Goal: Transaction & Acquisition: Purchase product/service

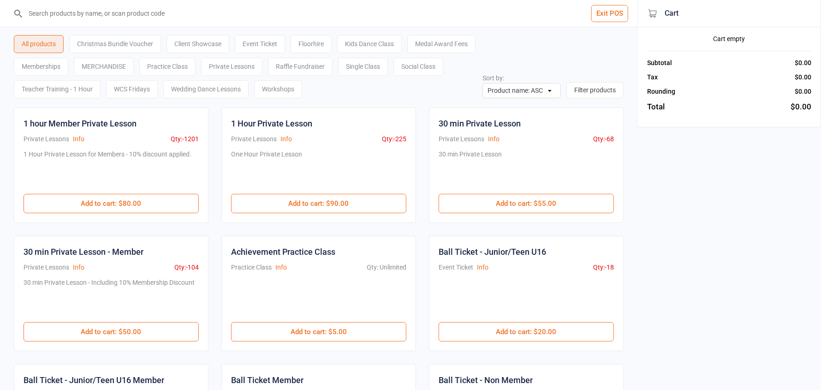
click at [612, 18] on button "Exit POS" at bounding box center [609, 13] width 37 height 17
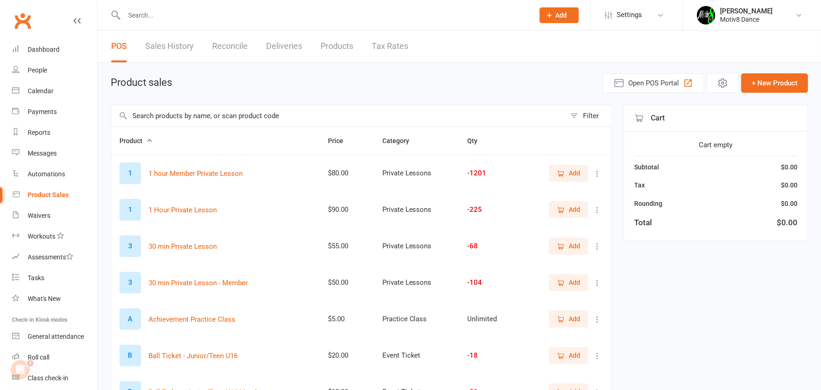
click at [572, 168] on span "Add" at bounding box center [575, 173] width 12 height 10
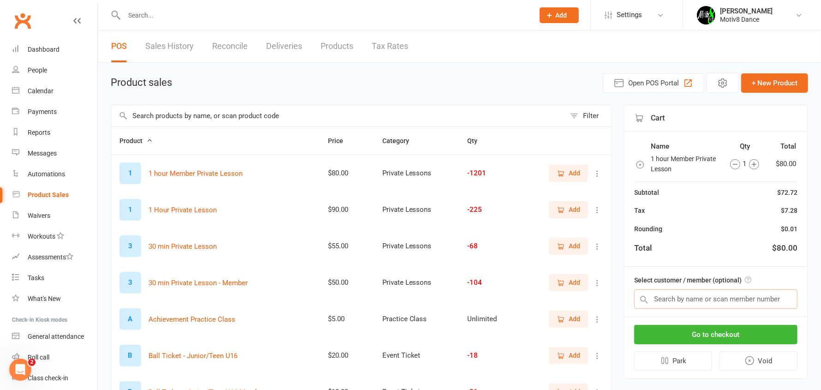
drag, startPoint x: 704, startPoint y: 297, endPoint x: 790, endPoint y: 292, distance: 86.4
click at [704, 296] on input "text" at bounding box center [715, 298] width 163 height 19
type input "barbara"
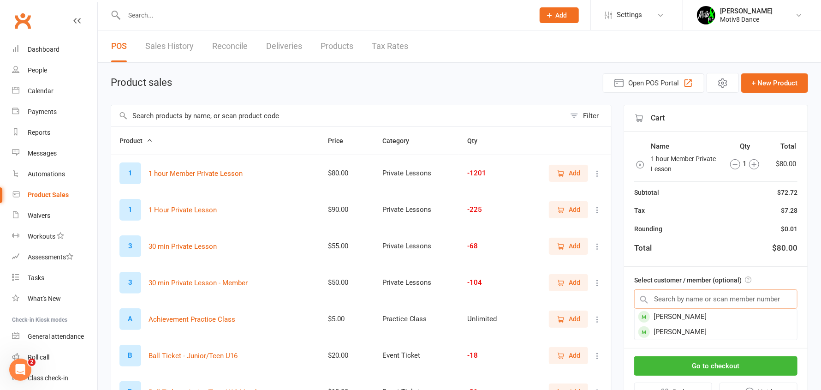
drag, startPoint x: 611, startPoint y: 316, endPoint x: 528, endPoint y: 321, distance: 83.2
click at [580, 320] on div "Filter Product Price Category Qty 1 1 hour Member Private Lesson $80.00 Private…" at bounding box center [459, 335] width 697 height 460
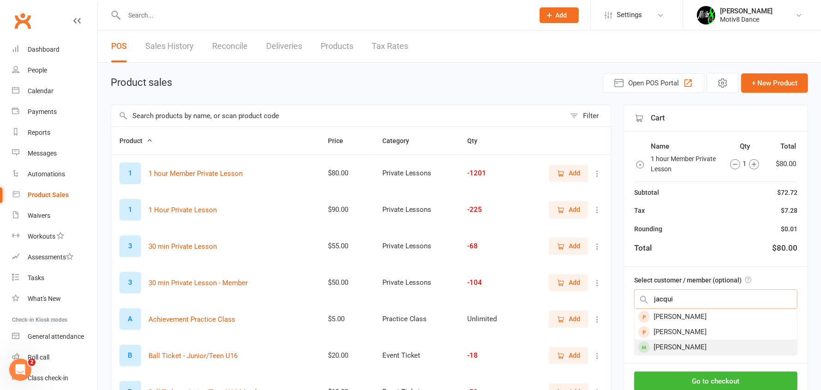
type input "jacqui"
click at [688, 346] on div "Gribben Jacqueline" at bounding box center [716, 346] width 162 height 15
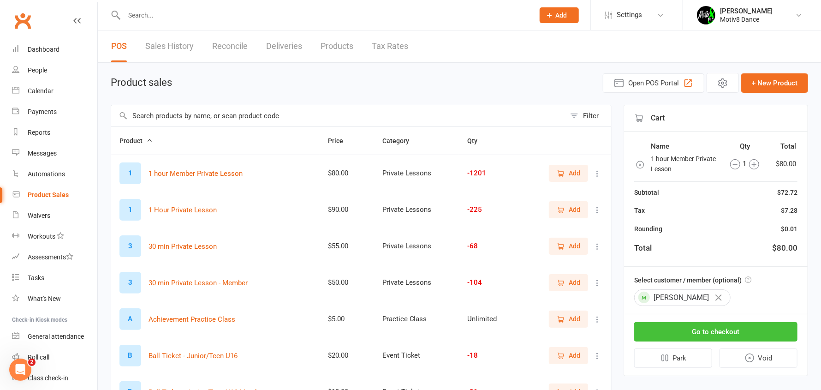
click at [698, 335] on button "Go to checkout" at bounding box center [715, 331] width 163 height 19
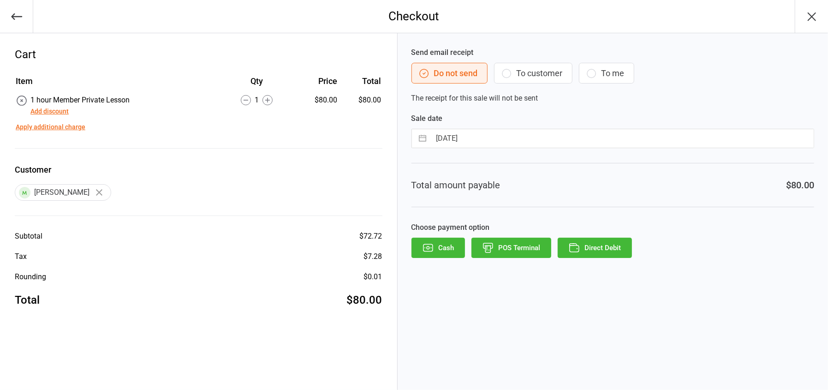
click at [518, 251] on button "POS Terminal" at bounding box center [511, 248] width 80 height 20
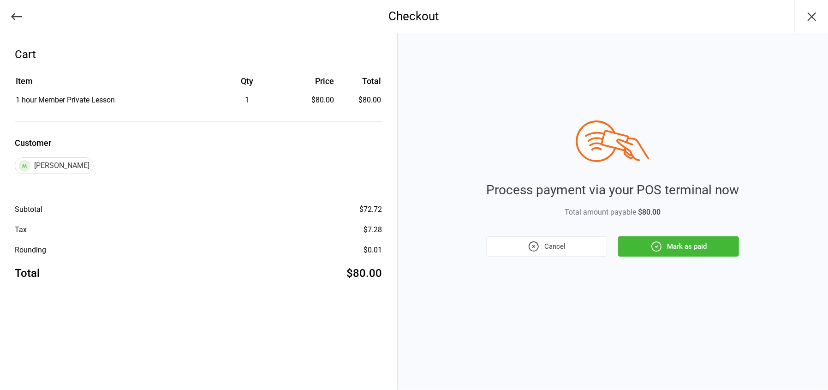
click at [684, 243] on button "Mark as paid" at bounding box center [678, 246] width 121 height 20
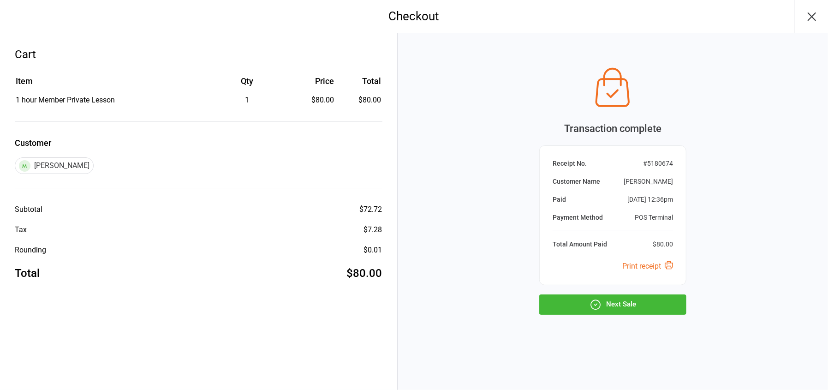
click at [623, 301] on button "Next Sale" at bounding box center [612, 304] width 147 height 20
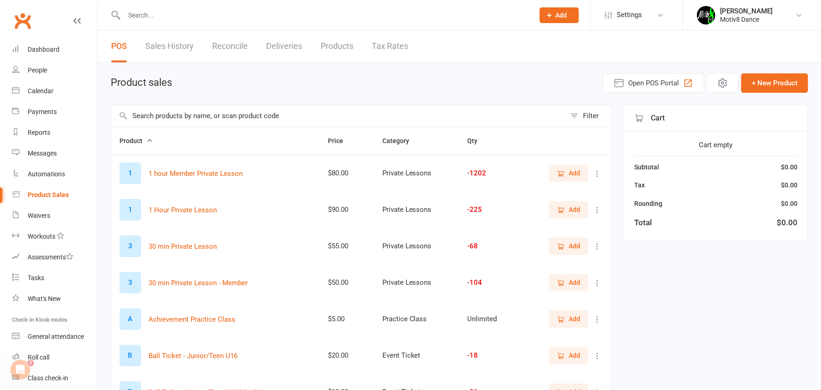
click at [576, 176] on span "Add" at bounding box center [575, 173] width 12 height 10
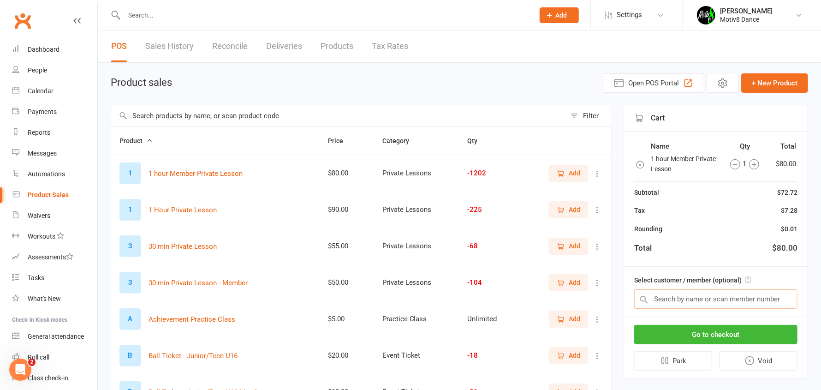
click at [681, 290] on input "text" at bounding box center [715, 298] width 163 height 19
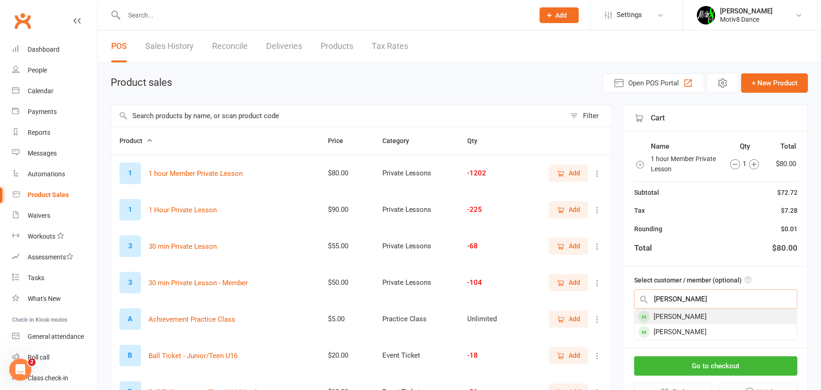
type input "barbara"
click at [697, 319] on div "Barbara Marcak" at bounding box center [716, 316] width 162 height 15
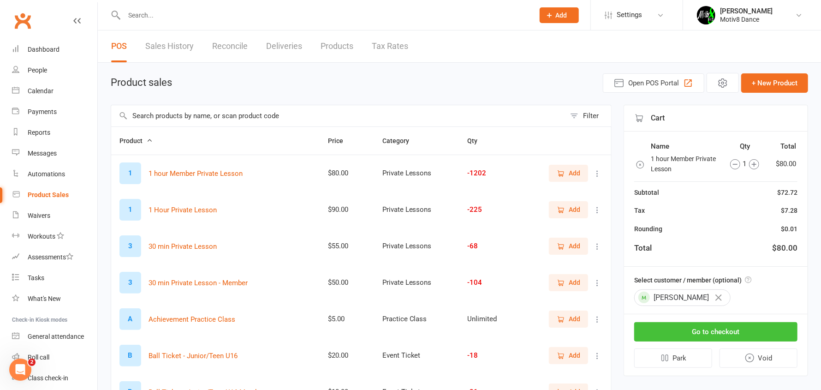
click at [696, 332] on button "Go to checkout" at bounding box center [715, 331] width 163 height 19
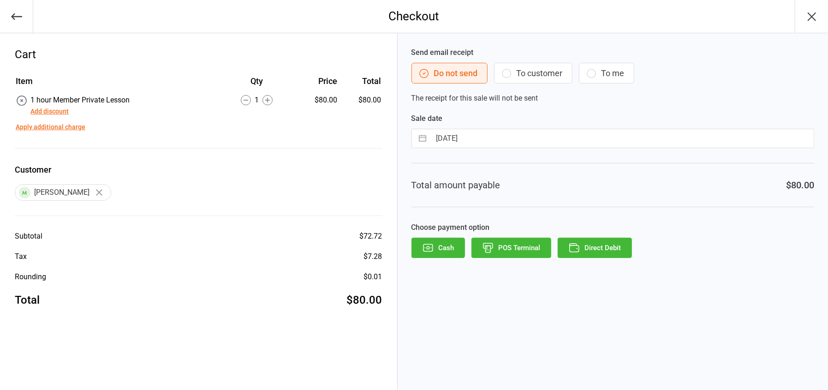
click at [495, 245] on button "POS Terminal" at bounding box center [511, 248] width 80 height 20
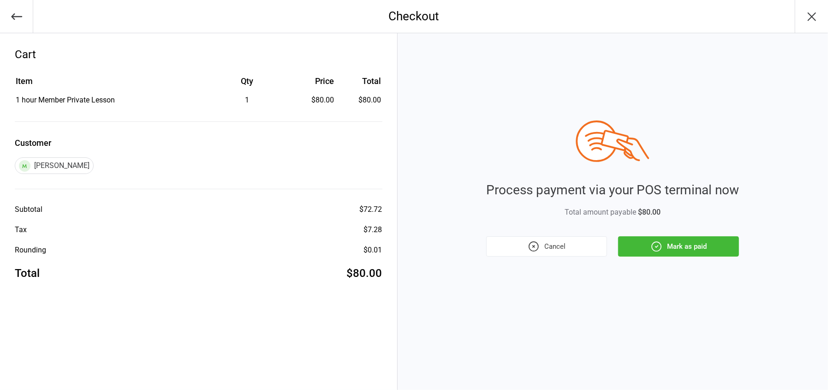
click at [679, 247] on button "Mark as paid" at bounding box center [678, 246] width 121 height 20
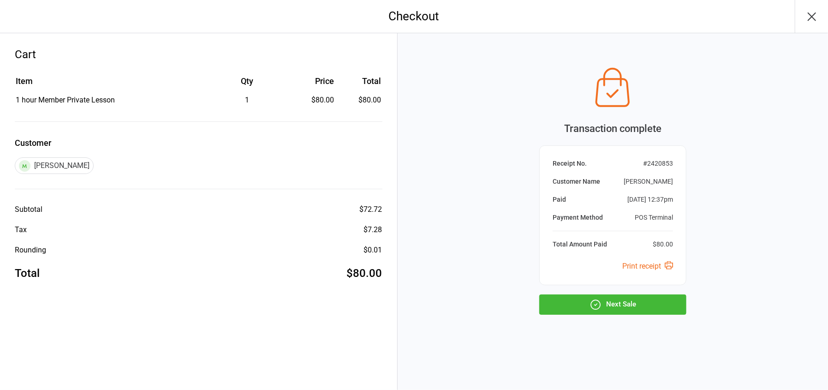
click at [624, 304] on button "Next Sale" at bounding box center [612, 304] width 147 height 20
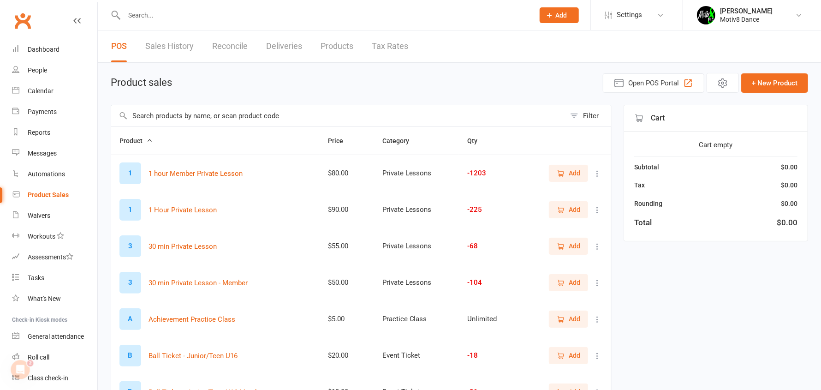
click at [580, 168] on span "Add" at bounding box center [575, 173] width 12 height 10
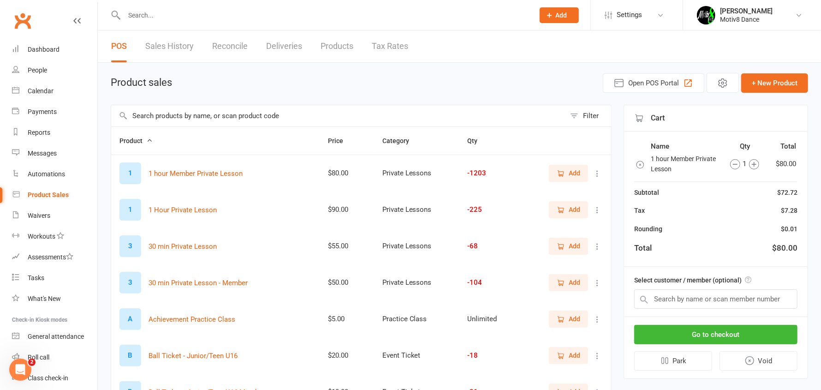
click at [753, 164] on icon "button" at bounding box center [754, 164] width 5 height 5
click at [727, 305] on input "text" at bounding box center [715, 298] width 163 height 19
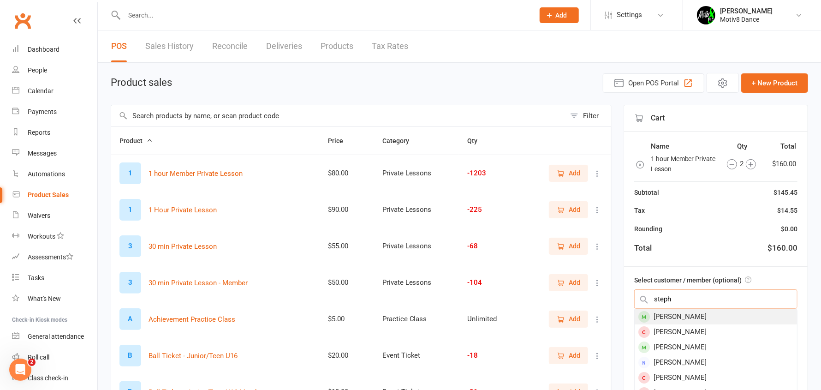
type input "steph"
click at [697, 315] on div "Stephanie Robinson" at bounding box center [716, 316] width 162 height 15
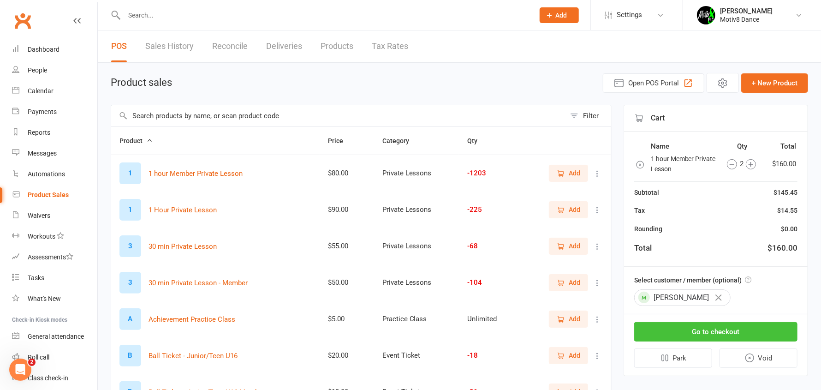
click at [700, 331] on button "Go to checkout" at bounding box center [715, 331] width 163 height 19
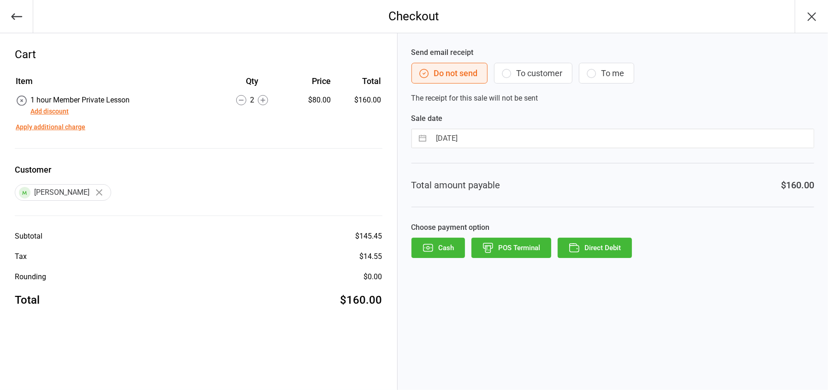
click at [526, 243] on button "POS Terminal" at bounding box center [511, 248] width 80 height 20
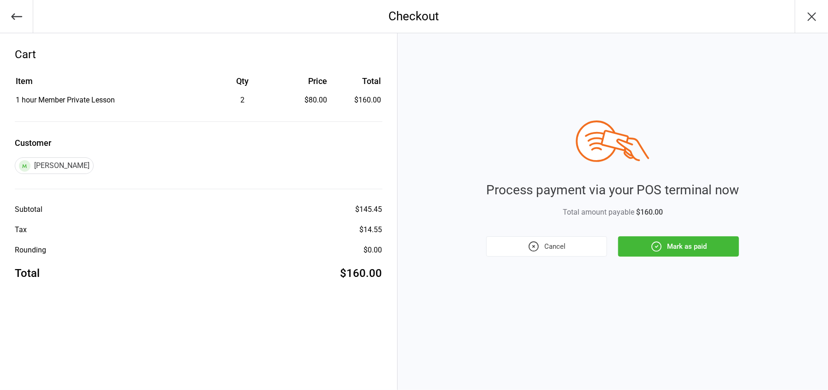
click at [656, 256] on button "Mark as paid" at bounding box center [678, 246] width 121 height 20
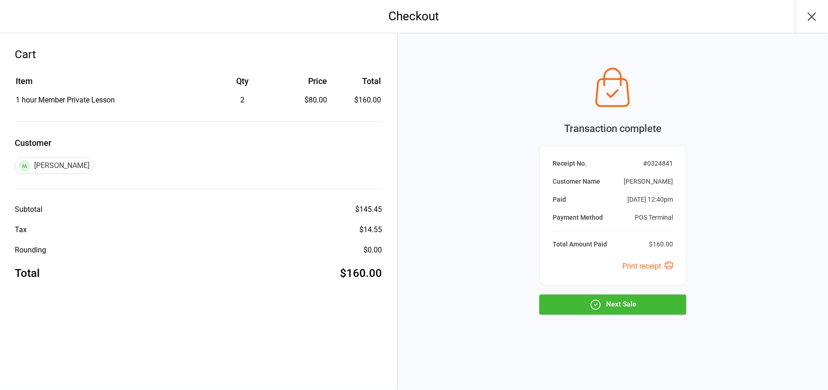
click at [646, 300] on button "Next Sale" at bounding box center [612, 304] width 147 height 20
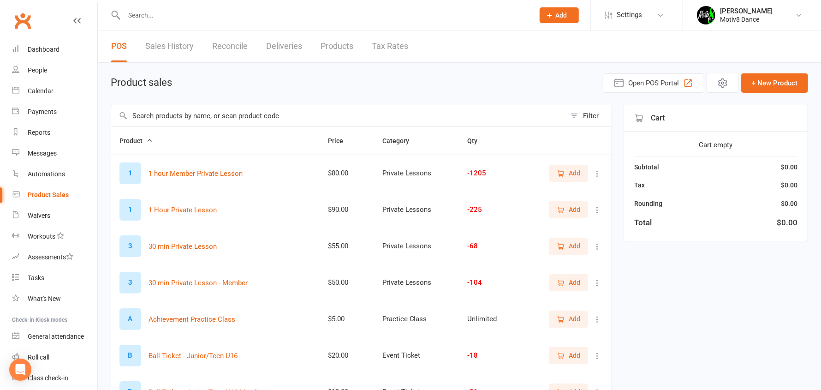
click at [251, 106] on input "text" at bounding box center [338, 115] width 454 height 21
click at [570, 167] on button "Add" at bounding box center [568, 173] width 39 height 17
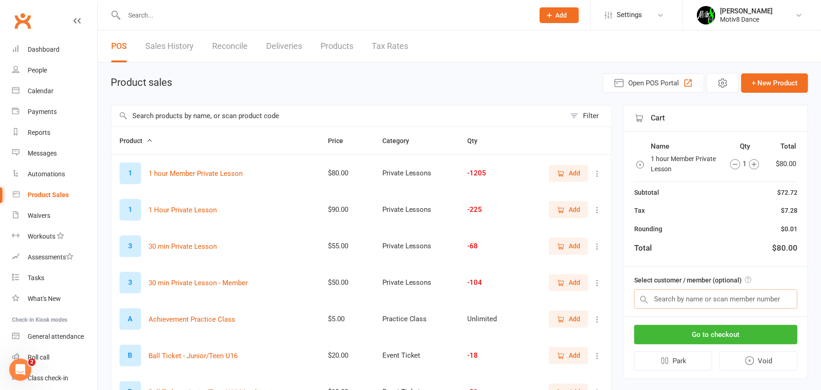
click at [758, 293] on input "text" at bounding box center [715, 298] width 163 height 19
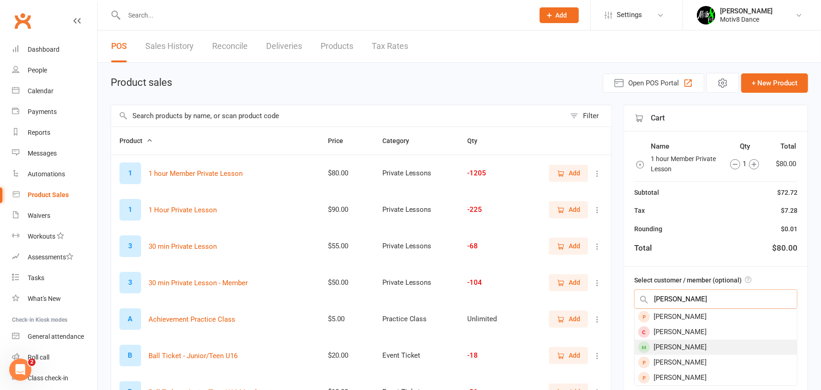
type input "sandra"
click at [702, 347] on div "[PERSON_NAME]" at bounding box center [716, 346] width 162 height 15
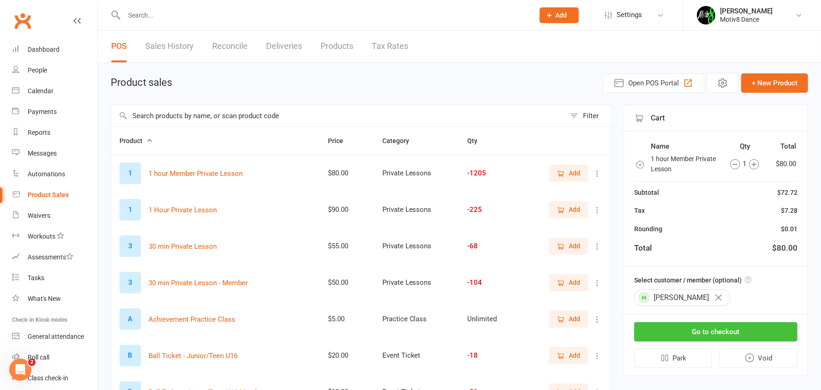
click at [696, 328] on button "Go to checkout" at bounding box center [715, 331] width 163 height 19
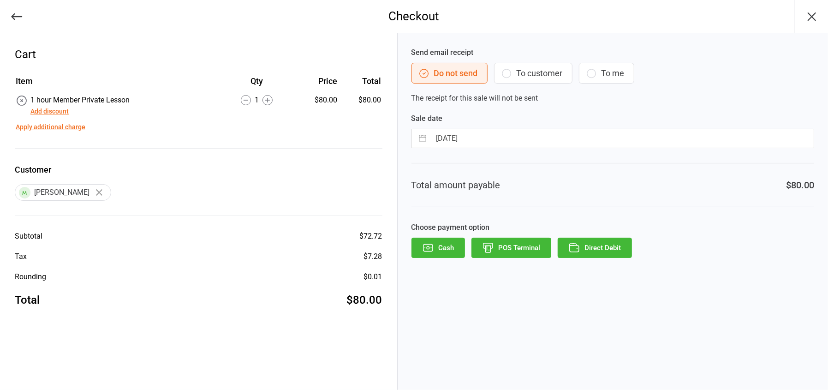
click at [495, 247] on button "POS Terminal" at bounding box center [511, 248] width 80 height 20
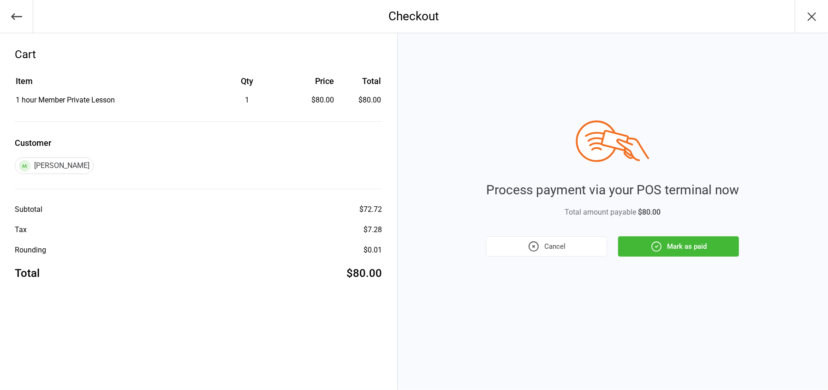
click at [703, 245] on button "Mark as paid" at bounding box center [678, 246] width 121 height 20
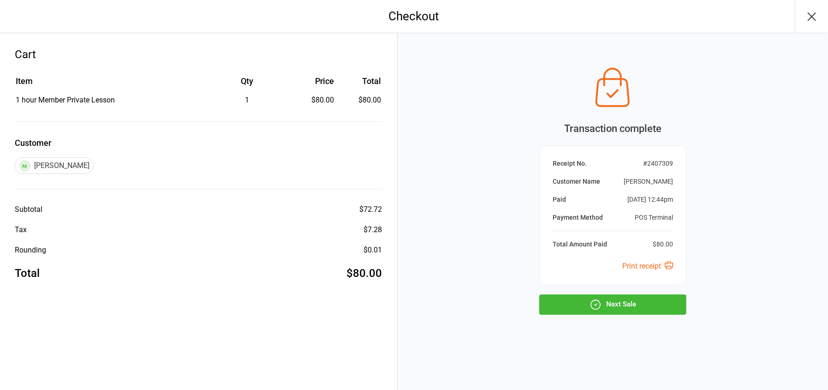
click at [666, 311] on button "Next Sale" at bounding box center [612, 304] width 147 height 20
